Goal: Navigation & Orientation: Find specific page/section

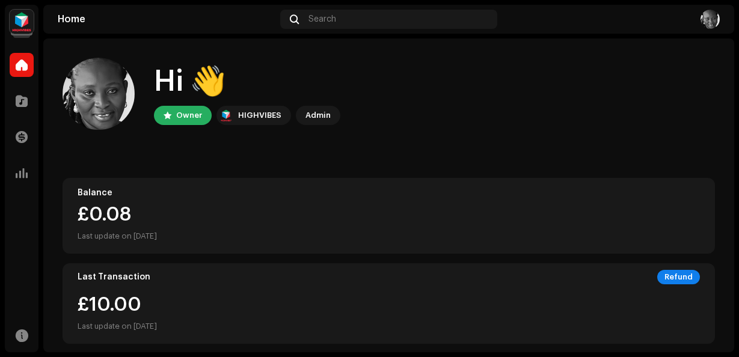
click at [113, 214] on div "£0.08" at bounding box center [389, 214] width 622 height 19
click at [115, 303] on div "£10.00 Last update on [DATE]" at bounding box center [117, 314] width 79 height 38
click at [685, 282] on div "Refund" at bounding box center [678, 277] width 43 height 14
click at [676, 278] on div "Refund" at bounding box center [678, 277] width 43 height 14
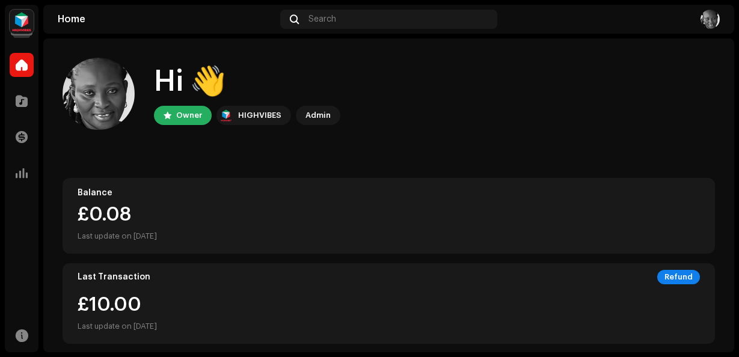
click at [676, 278] on div "Refund" at bounding box center [678, 277] width 43 height 14
click at [20, 136] on span at bounding box center [22, 137] width 12 height 10
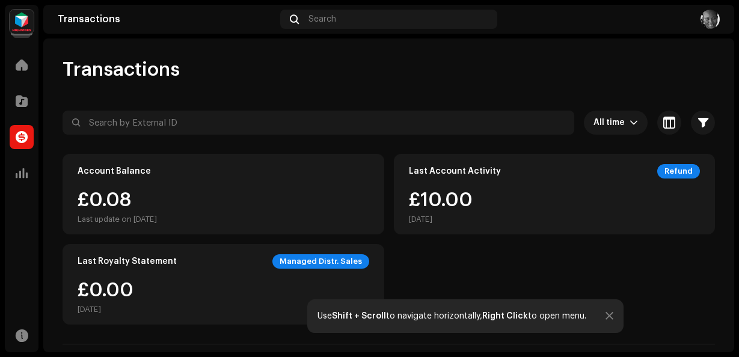
click at [680, 165] on div "Refund" at bounding box center [678, 171] width 43 height 14
click at [683, 173] on div "Refund" at bounding box center [678, 171] width 43 height 14
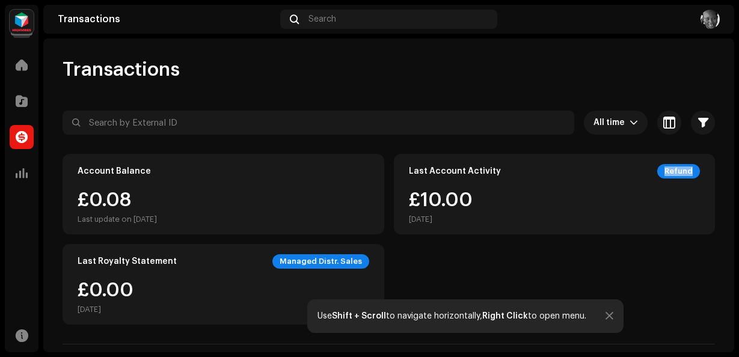
click at [683, 173] on div "Refund" at bounding box center [678, 171] width 43 height 14
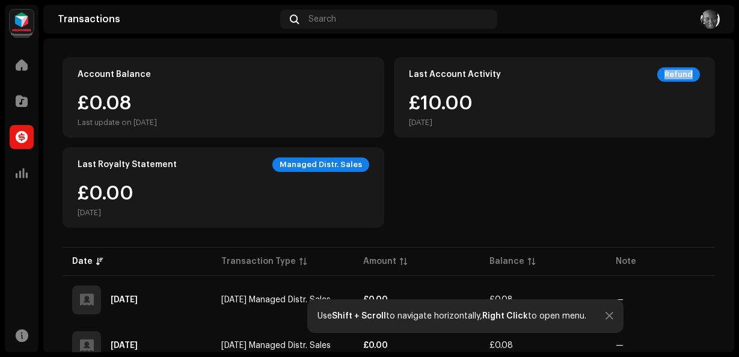
scroll to position [62, 0]
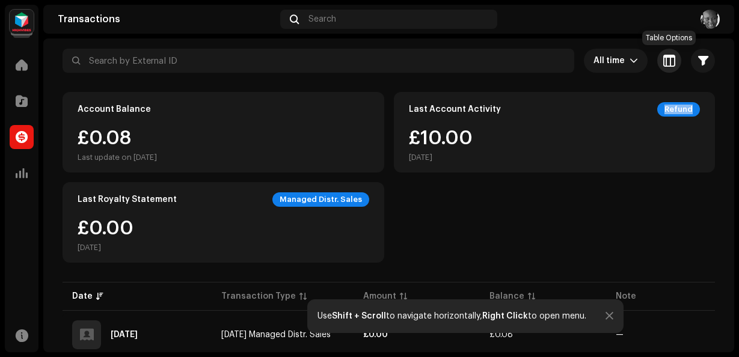
click at [670, 65] on span "button" at bounding box center [669, 61] width 12 height 10
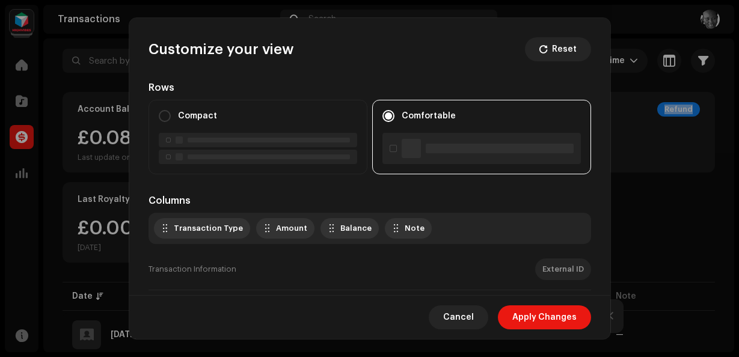
click at [340, 231] on div "Balance" at bounding box center [355, 229] width 31 height 10
click at [198, 227] on div "Transaction Type" at bounding box center [208, 229] width 69 height 10
click at [199, 227] on div "Transaction Type" at bounding box center [208, 229] width 69 height 10
click at [283, 231] on div "Amount" at bounding box center [291, 229] width 31 height 10
click at [281, 232] on div "Amount" at bounding box center [291, 229] width 31 height 10
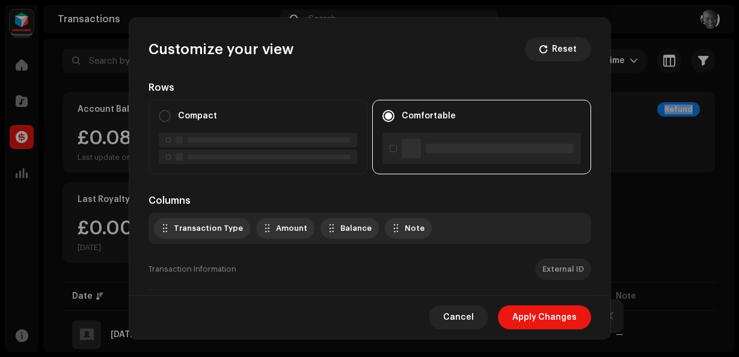
click at [332, 232] on div "Balance" at bounding box center [350, 229] width 44 height 10
click at [524, 318] on span "Apply Changes" at bounding box center [544, 317] width 64 height 24
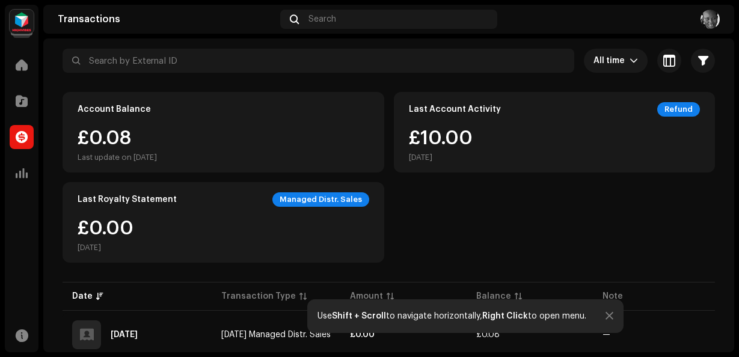
click at [311, 204] on div "Managed Distr. Sales" at bounding box center [320, 199] width 97 height 14
click at [260, 140] on div "£0.08 Last update on [DATE]" at bounding box center [224, 146] width 292 height 34
click at [672, 113] on div "Refund" at bounding box center [678, 109] width 43 height 14
click at [629, 61] on span "All time" at bounding box center [611, 61] width 36 height 24
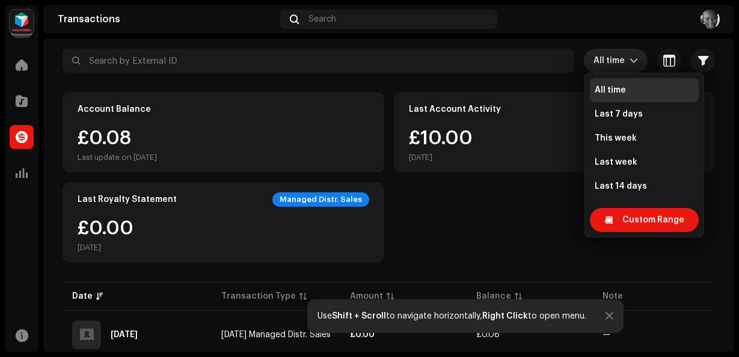
click at [629, 60] on icon "dropdown trigger" at bounding box center [633, 61] width 8 height 8
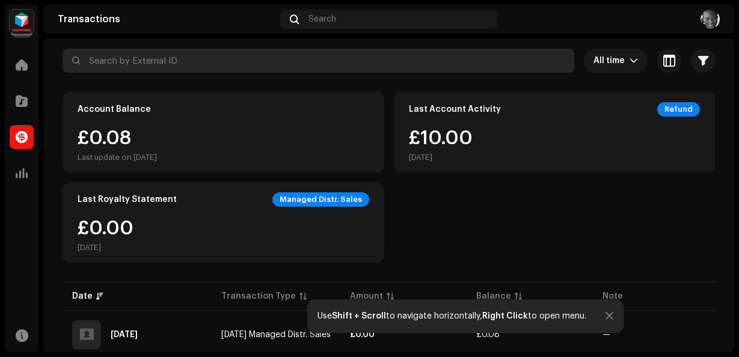
click at [215, 70] on input "text" at bounding box center [319, 61] width 512 height 24
click at [213, 63] on input "text" at bounding box center [319, 61] width 512 height 24
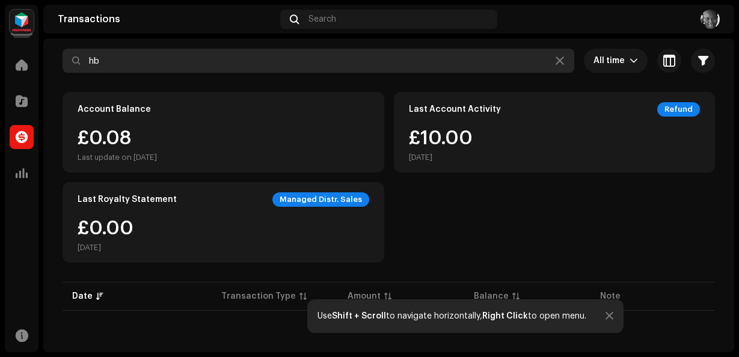
type input "h"
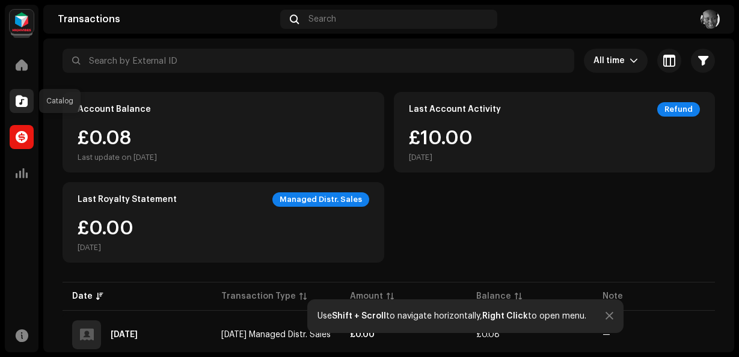
click at [15, 100] on div at bounding box center [22, 101] width 24 height 24
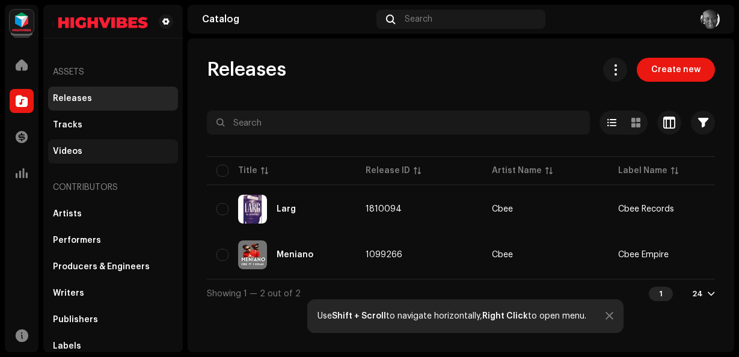
click at [68, 149] on div "Videos" at bounding box center [67, 152] width 29 height 10
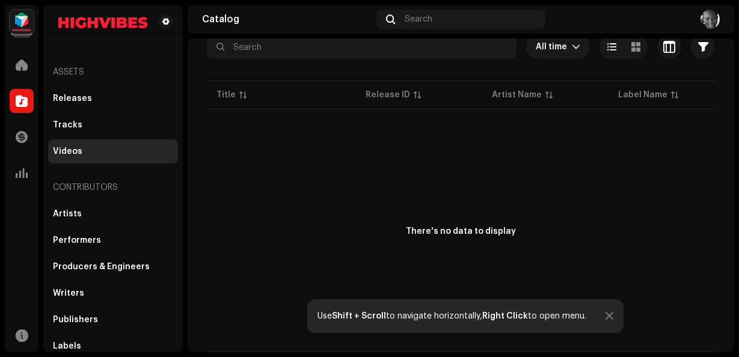
scroll to position [117, 0]
click at [62, 212] on div "Artists" at bounding box center [67, 214] width 29 height 10
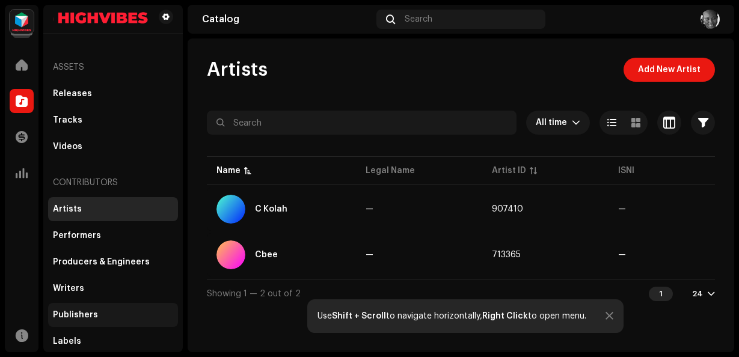
scroll to position [6, 0]
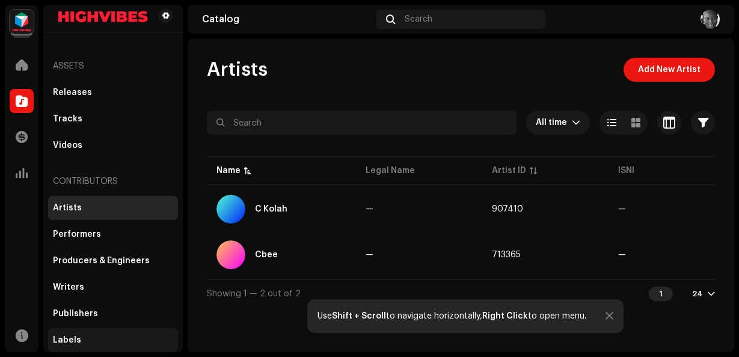
click at [91, 343] on div "Labels" at bounding box center [113, 340] width 120 height 10
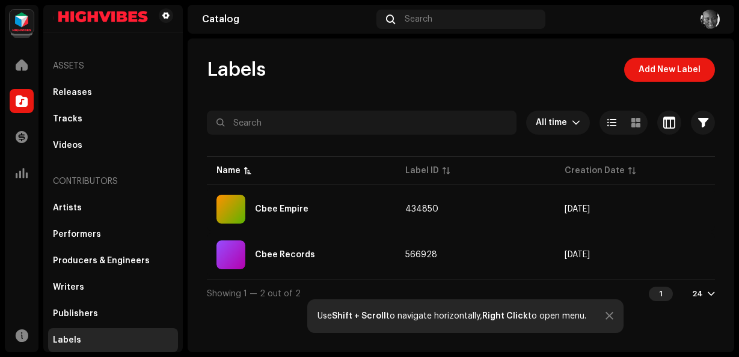
click at [709, 13] on img at bounding box center [709, 19] width 19 height 19
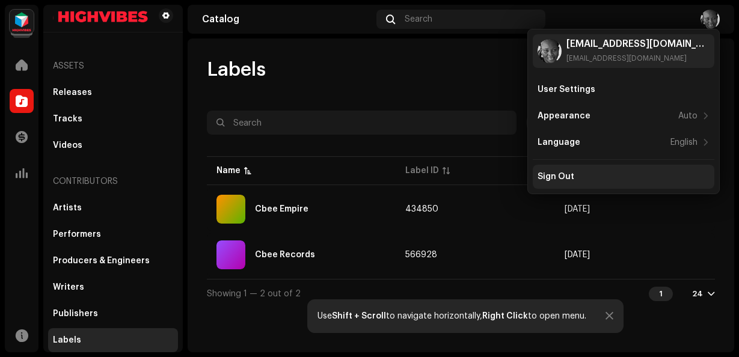
click at [570, 182] on div "Sign Out" at bounding box center [624, 177] width 182 height 24
